Goal: Transaction & Acquisition: Purchase product/service

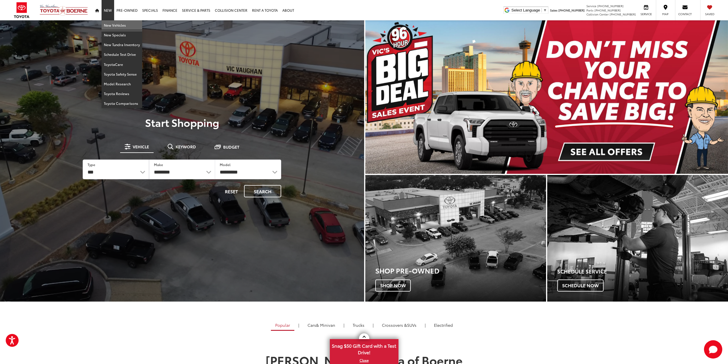
click at [110, 23] on link "New Vehicles" at bounding box center [122, 25] width 41 height 10
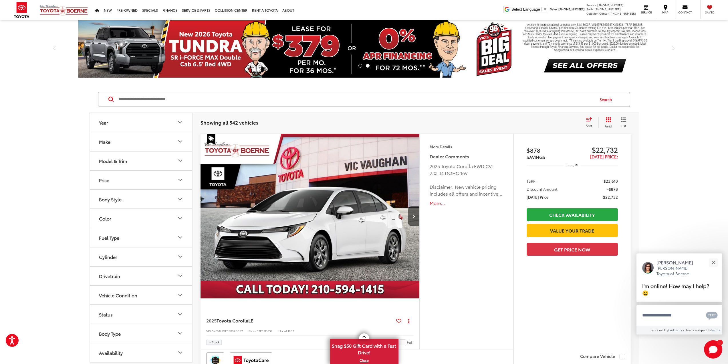
click at [117, 163] on div "Model & Trim" at bounding box center [113, 160] width 28 height 5
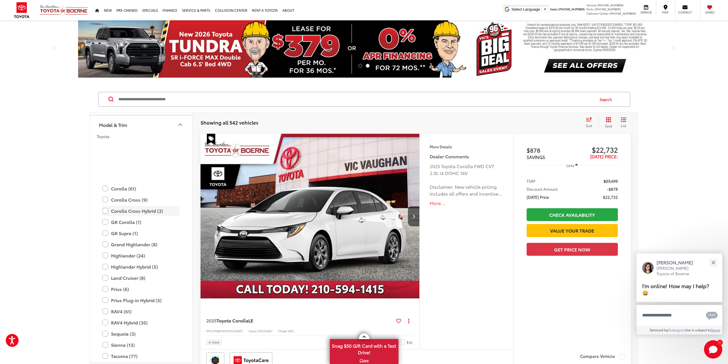
scroll to position [111, 0]
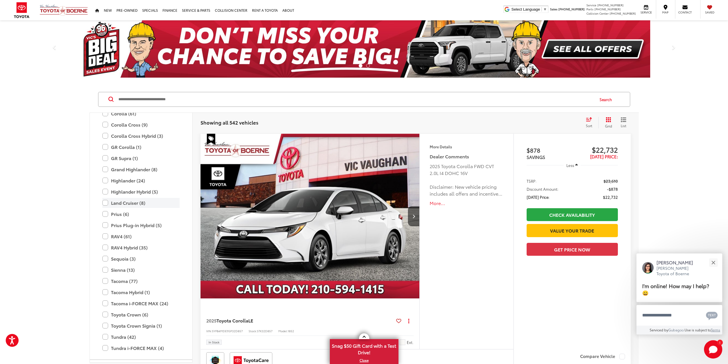
click at [130, 205] on label "Land Cruiser (8)" at bounding box center [140, 203] width 77 height 10
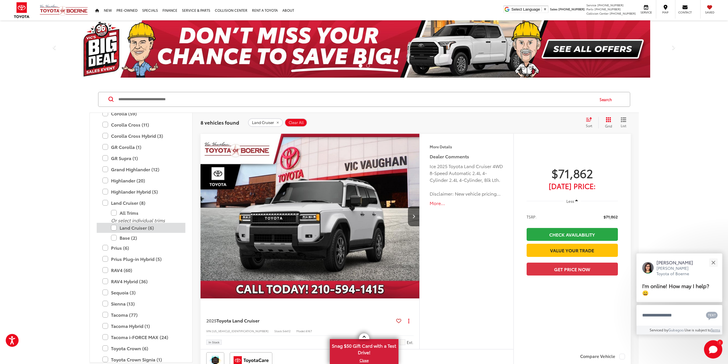
click at [138, 228] on label "Land Cruiser (6)" at bounding box center [145, 228] width 69 height 10
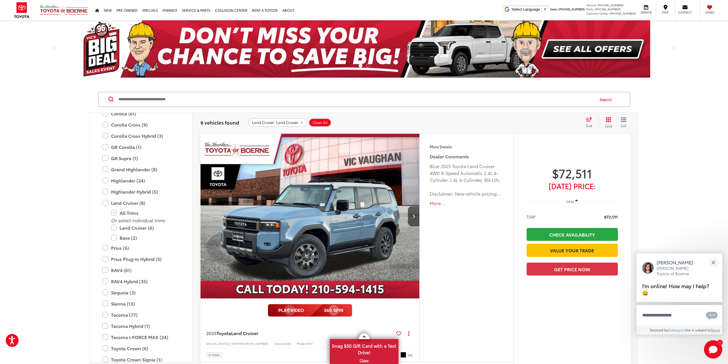
click at [286, 243] on img "2025 Toyota Land Cruiser Land Cruiser 0" at bounding box center [310, 216] width 220 height 165
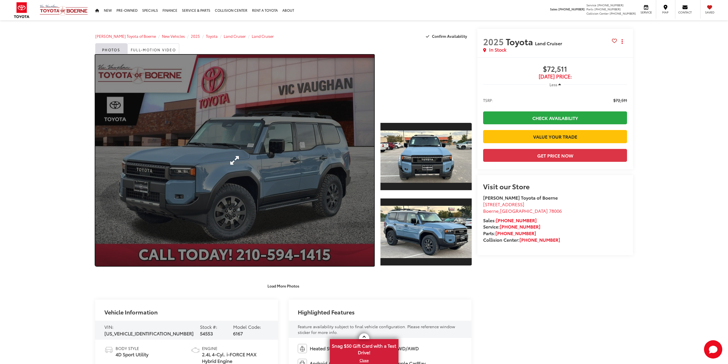
click at [235, 149] on link "Expand Photo 0" at bounding box center [234, 160] width 279 height 211
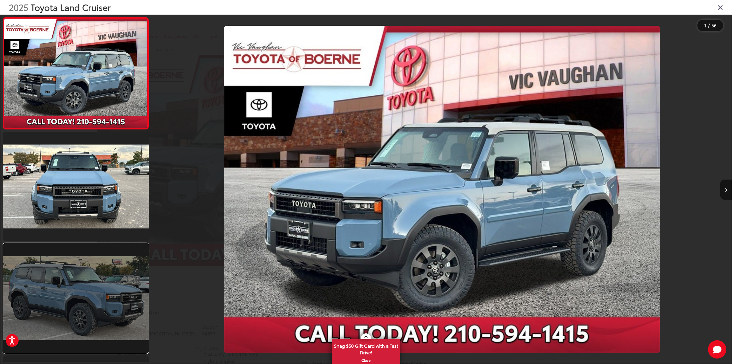
click at [111, 289] on link at bounding box center [76, 297] width 146 height 109
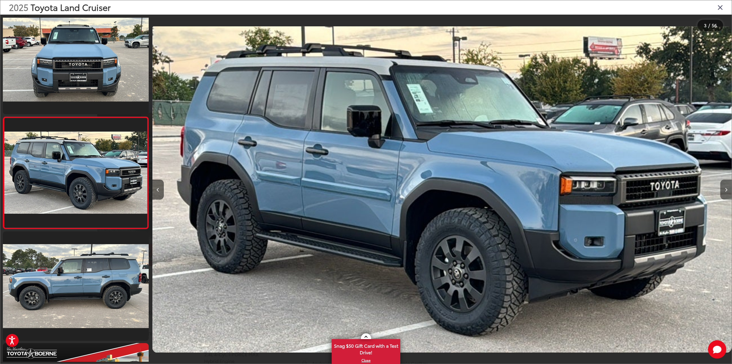
click at [726, 188] on icon "Next image" at bounding box center [726, 190] width 3 height 4
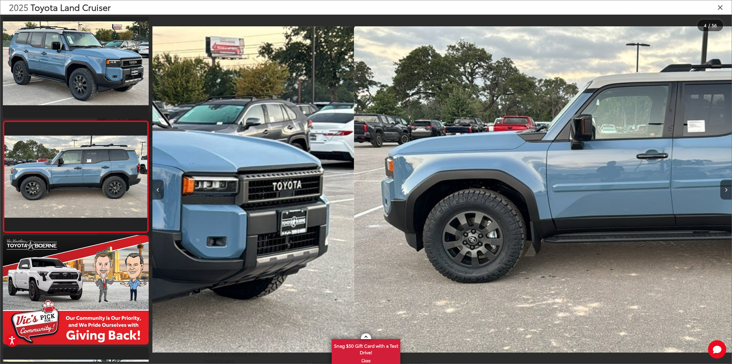
scroll to position [236, 0]
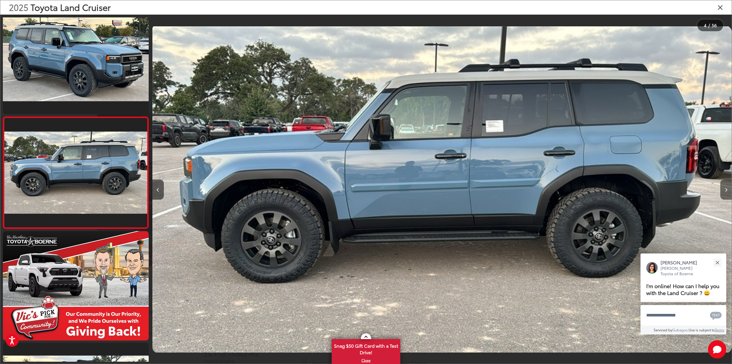
click at [726, 188] on icon "Next image" at bounding box center [726, 190] width 3 height 4
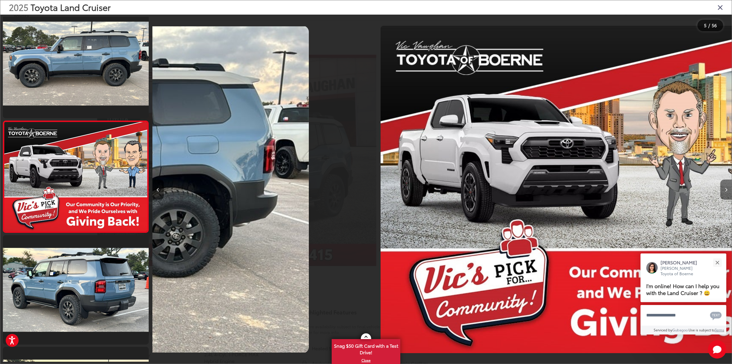
scroll to position [347, 0]
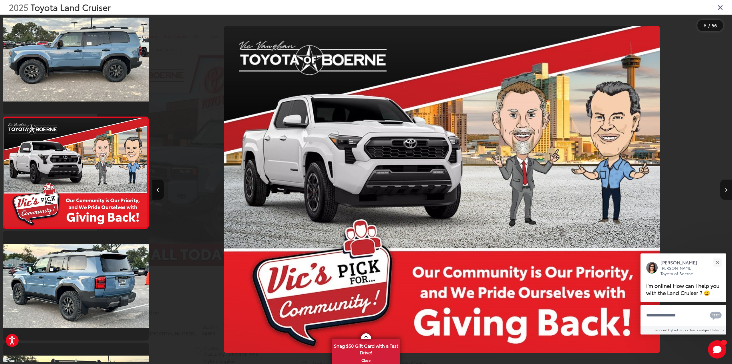
click at [726, 188] on icon "Next image" at bounding box center [726, 190] width 3 height 4
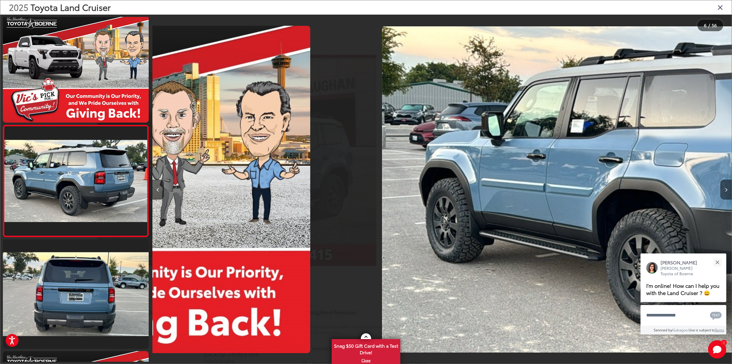
scroll to position [459, 0]
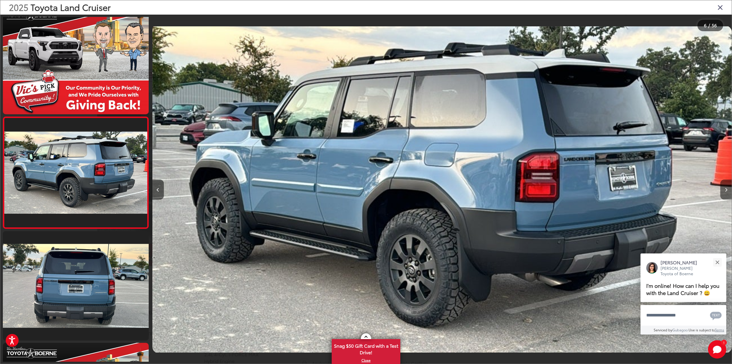
click at [726, 188] on icon "Next image" at bounding box center [726, 190] width 3 height 4
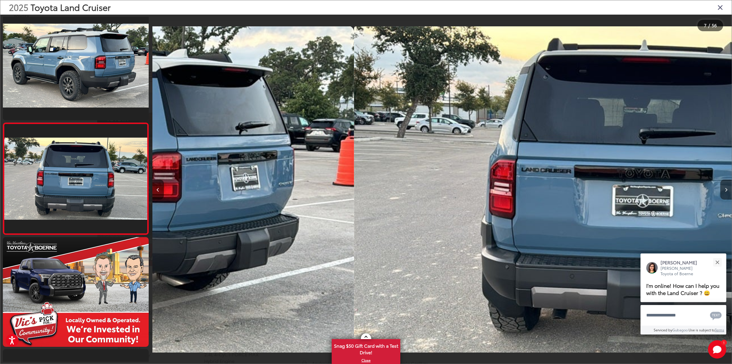
scroll to position [570, 0]
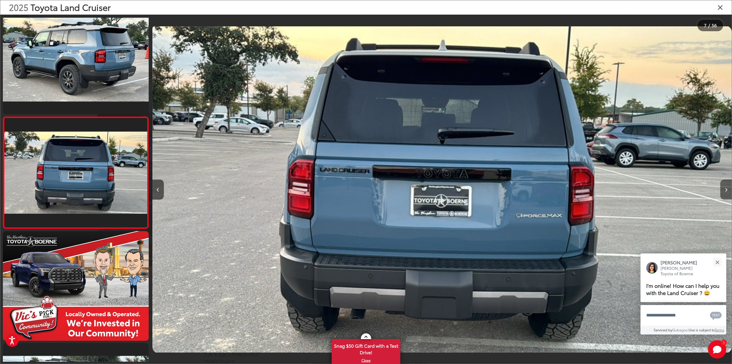
click at [726, 188] on icon "Next image" at bounding box center [726, 190] width 3 height 4
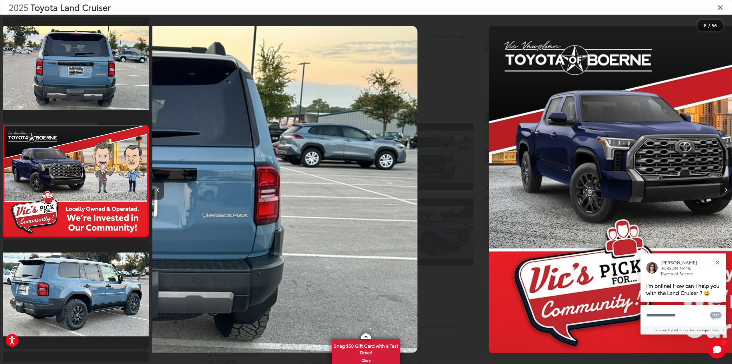
scroll to position [682, 0]
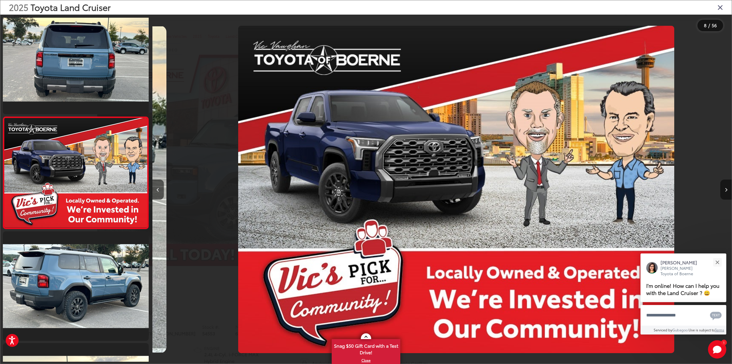
click at [726, 188] on icon "Next image" at bounding box center [726, 190] width 3 height 4
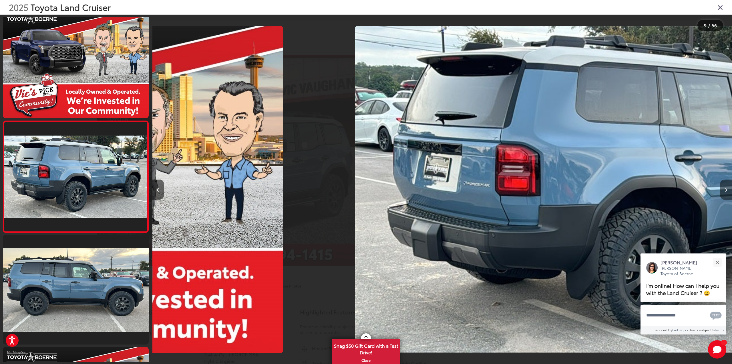
scroll to position [0, 0]
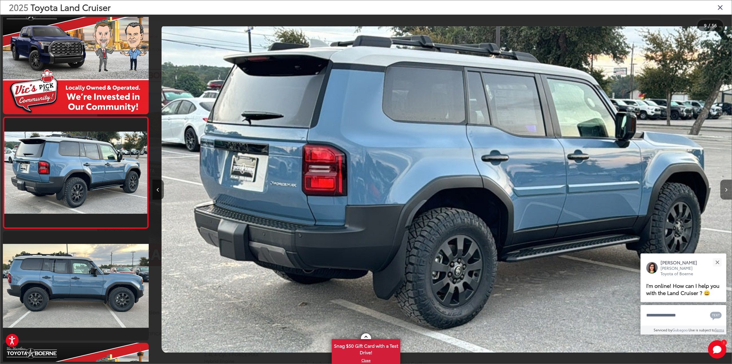
click at [726, 188] on icon "Next image" at bounding box center [726, 190] width 3 height 4
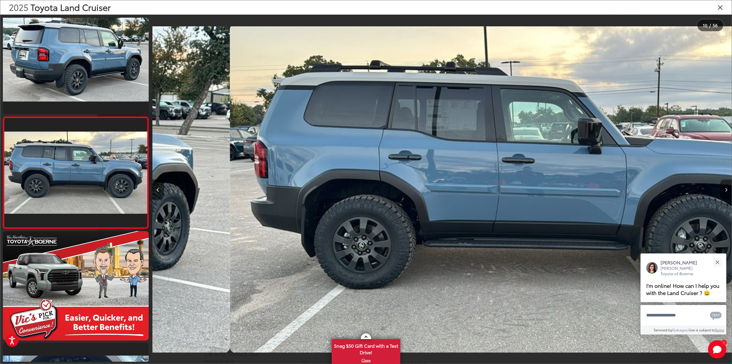
click at [726, 188] on icon "Next image" at bounding box center [726, 190] width 3 height 4
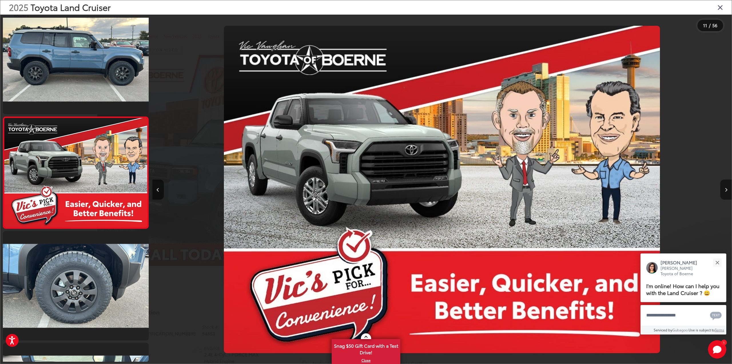
click at [726, 188] on icon "Next image" at bounding box center [726, 190] width 3 height 4
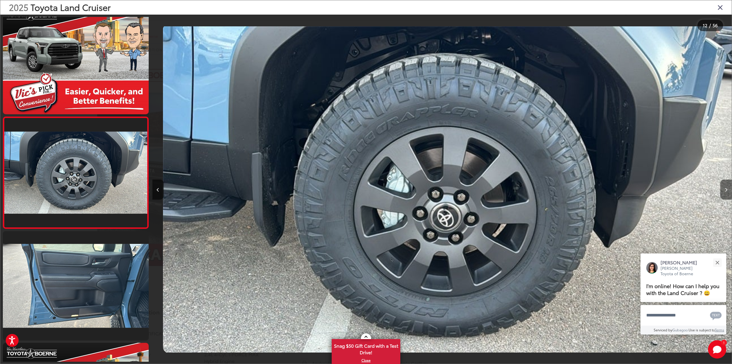
click at [726, 188] on icon "Next image" at bounding box center [726, 190] width 3 height 4
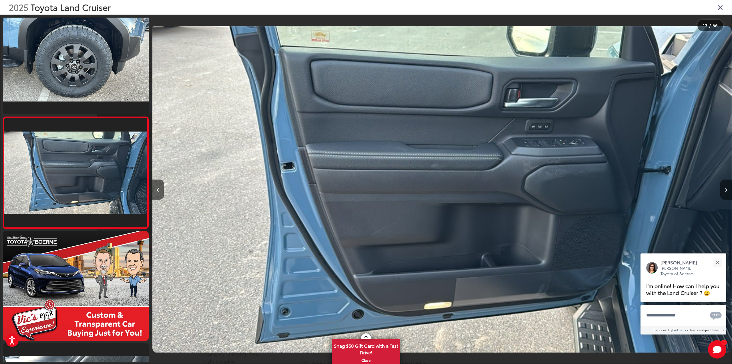
click at [726, 188] on icon "Next image" at bounding box center [726, 190] width 3 height 4
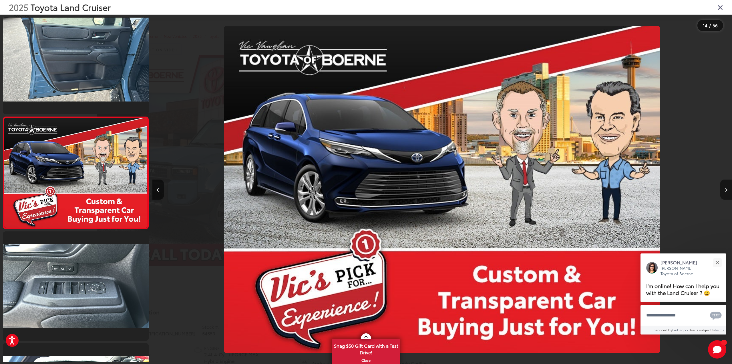
click at [726, 188] on icon "Next image" at bounding box center [726, 190] width 3 height 4
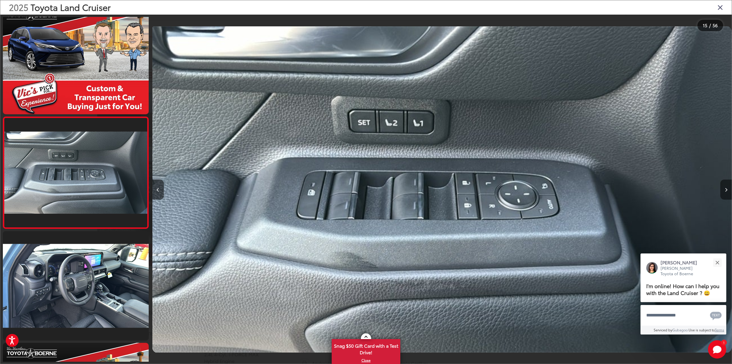
click at [726, 188] on icon "Next image" at bounding box center [726, 190] width 3 height 4
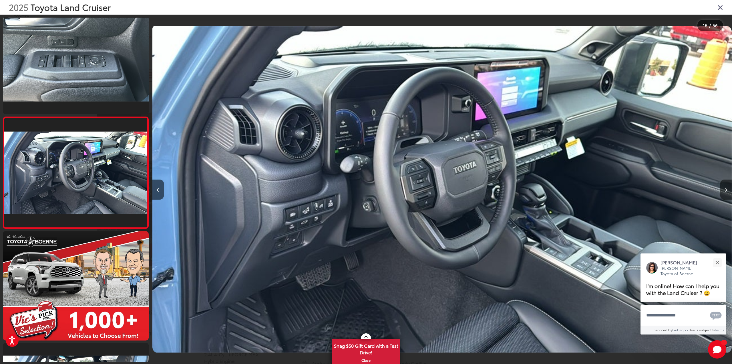
click at [726, 188] on icon "Next image" at bounding box center [726, 190] width 3 height 4
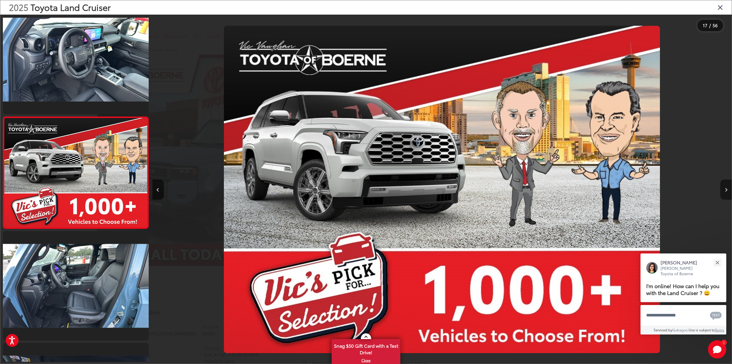
click at [726, 188] on icon "Next image" at bounding box center [726, 190] width 3 height 4
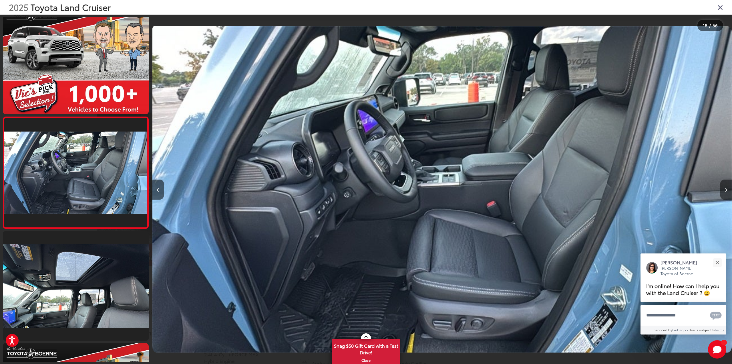
click at [726, 188] on icon "Next image" at bounding box center [726, 190] width 3 height 4
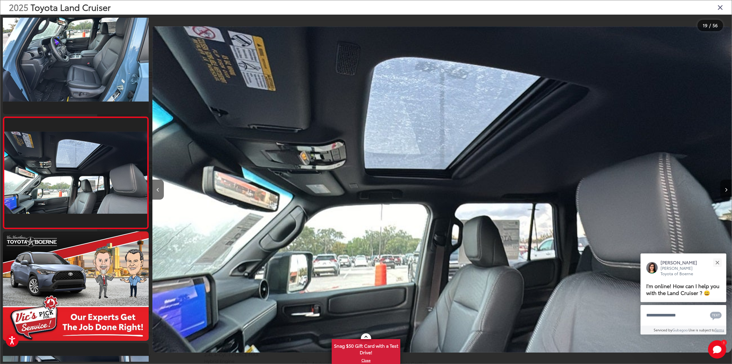
click at [726, 188] on icon "Next image" at bounding box center [726, 190] width 3 height 4
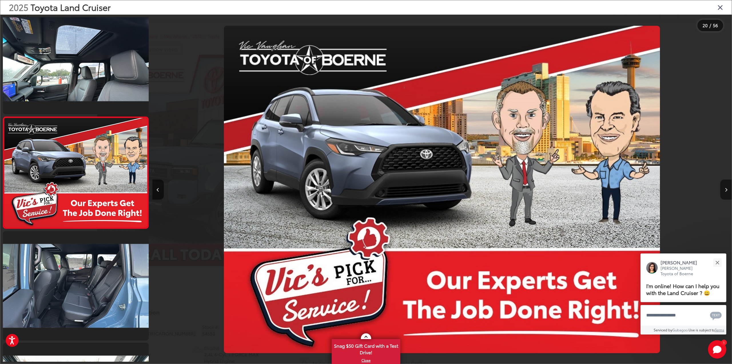
click at [726, 188] on icon "Next image" at bounding box center [726, 190] width 3 height 4
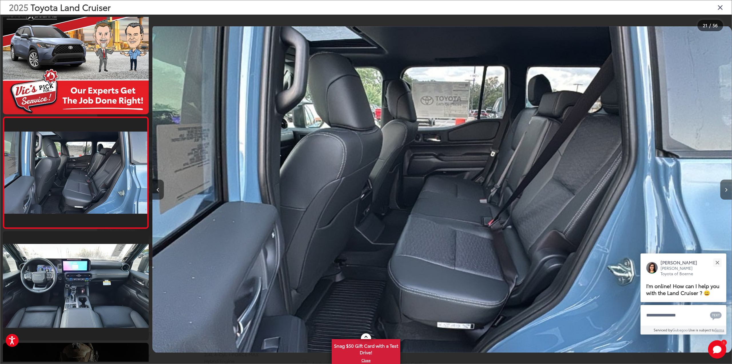
click at [726, 188] on icon "Next image" at bounding box center [726, 190] width 3 height 4
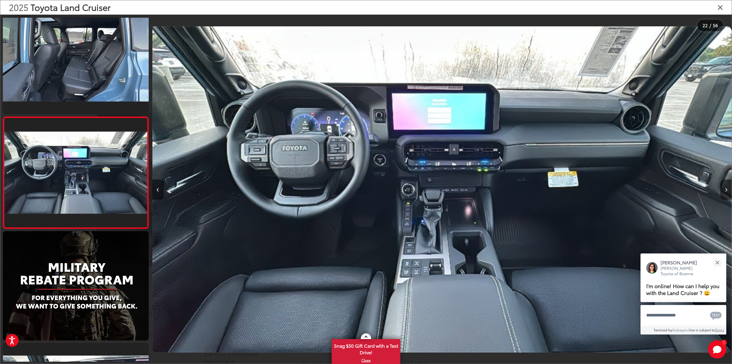
click at [726, 188] on icon "Next image" at bounding box center [726, 190] width 3 height 4
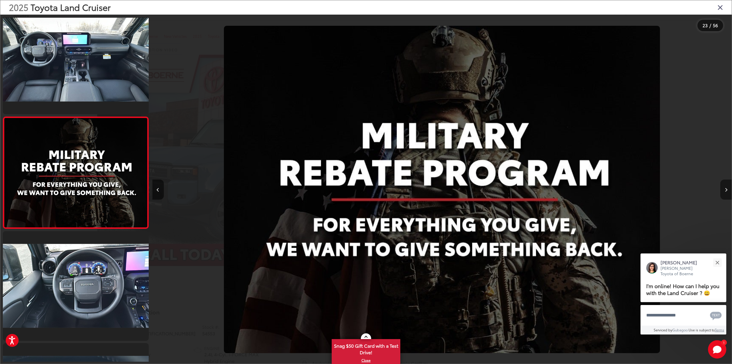
click at [726, 188] on icon "Next image" at bounding box center [726, 190] width 3 height 4
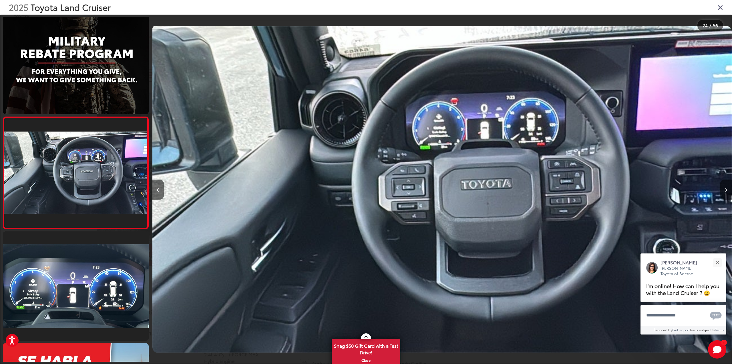
click at [726, 188] on icon "Next image" at bounding box center [726, 190] width 3 height 4
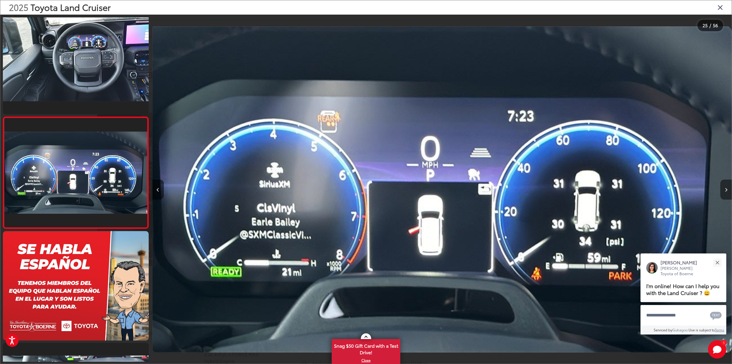
click at [726, 188] on icon "Next image" at bounding box center [726, 190] width 3 height 4
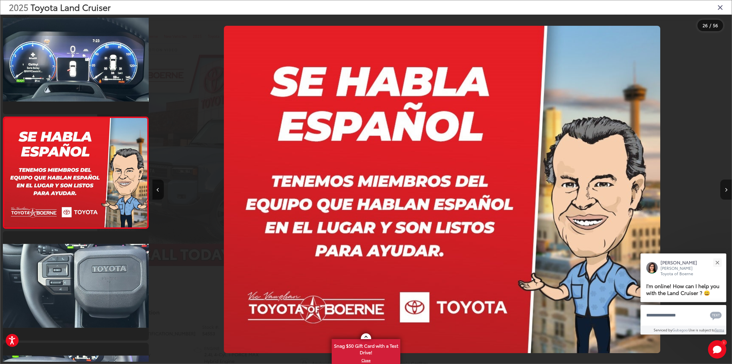
click at [726, 188] on icon "Next image" at bounding box center [726, 190] width 3 height 4
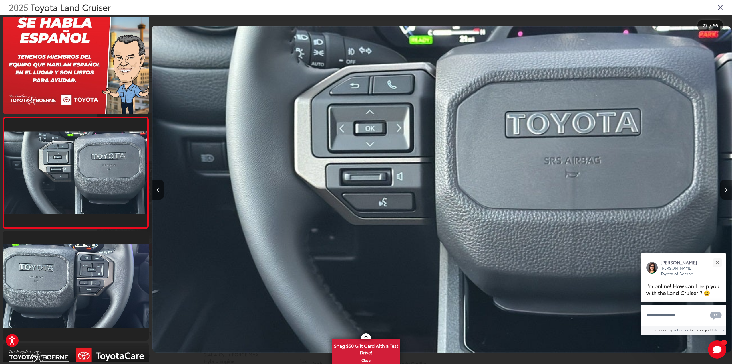
click at [726, 188] on icon "Next image" at bounding box center [726, 190] width 3 height 4
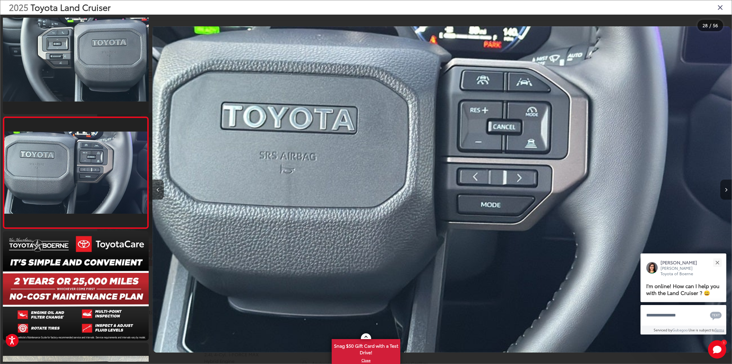
click at [726, 188] on icon "Next image" at bounding box center [726, 190] width 3 height 4
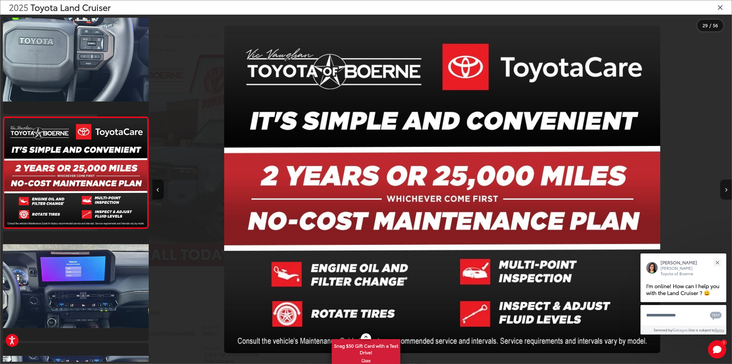
click at [726, 188] on icon "Next image" at bounding box center [726, 190] width 3 height 4
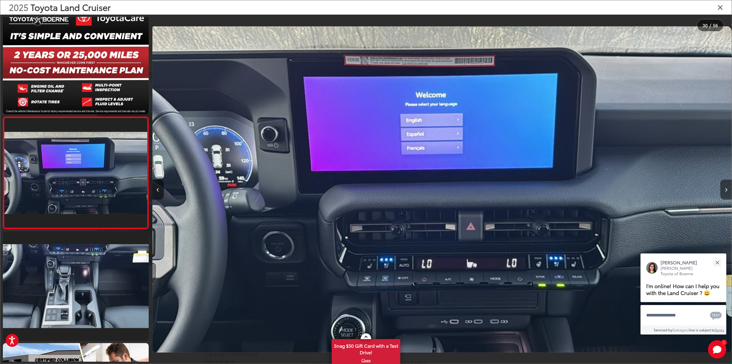
click at [727, 189] on icon "Next image" at bounding box center [726, 190] width 3 height 4
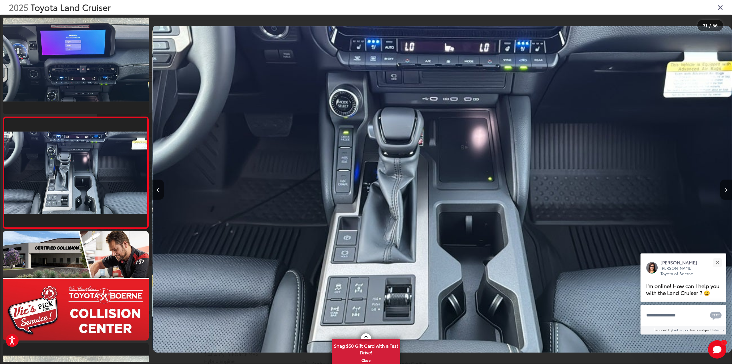
click at [727, 189] on icon "Next image" at bounding box center [726, 190] width 3 height 4
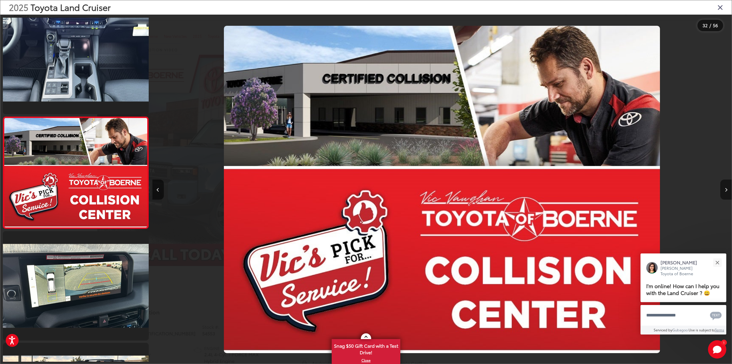
click at [727, 189] on icon "Next image" at bounding box center [726, 190] width 3 height 4
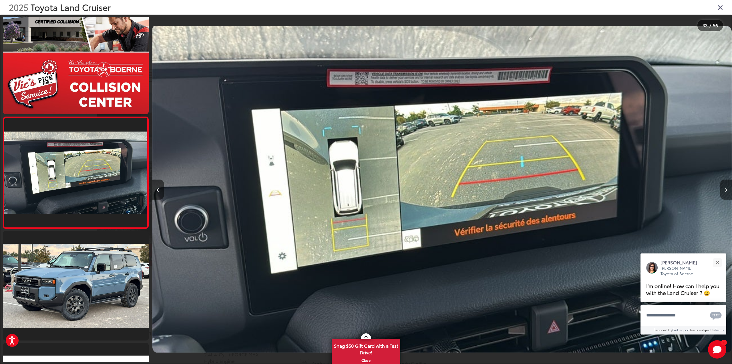
click at [727, 189] on icon "Next image" at bounding box center [726, 190] width 3 height 4
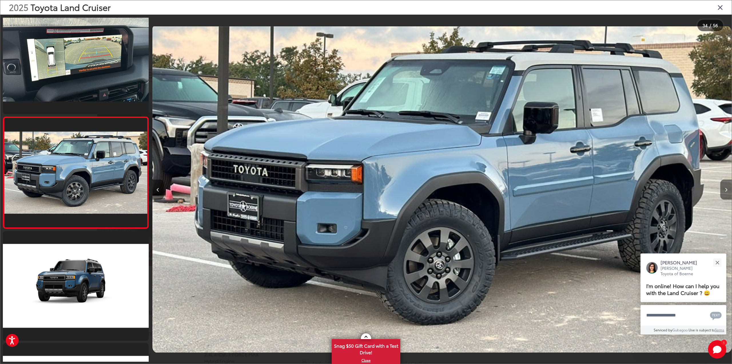
click at [727, 190] on icon "Next image" at bounding box center [726, 190] width 3 height 4
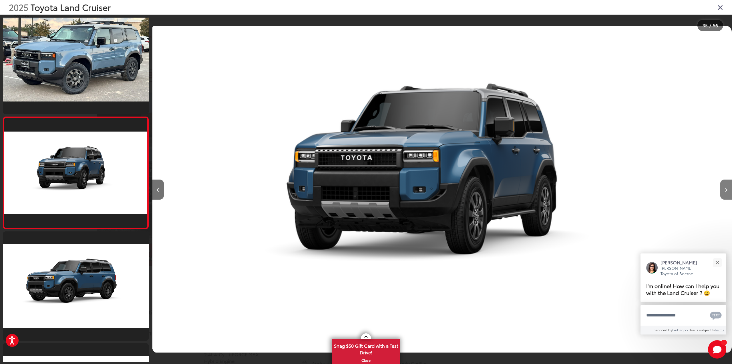
click at [727, 190] on icon "Next image" at bounding box center [726, 190] width 3 height 4
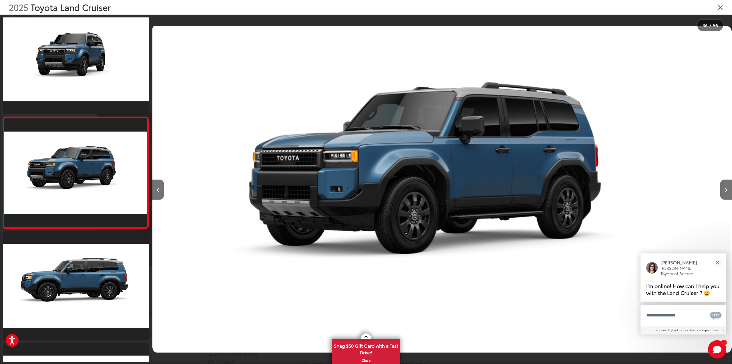
click at [721, 6] on icon "Close gallery" at bounding box center [721, 6] width 6 height 7
